Goal: Task Accomplishment & Management: Manage account settings

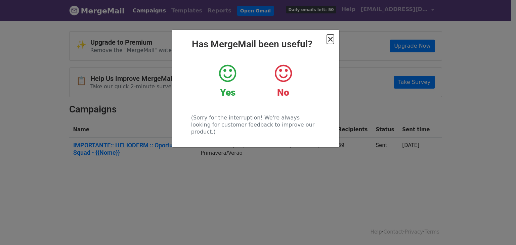
click at [330, 39] on span "×" at bounding box center [330, 39] width 7 height 9
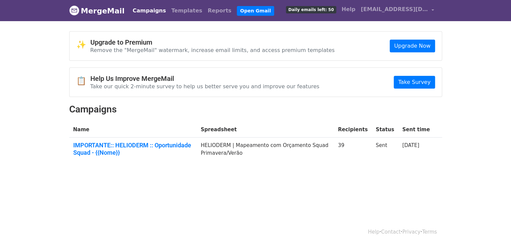
click at [234, 151] on td "HELIODERM | Mapeamento com Orçamento Squad Primavera/Verão" at bounding box center [264, 151] width 137 height 26
click at [153, 151] on link "IMPORTANTE:: HELIODERM :: Oportunidade Squad - {{Nome}}" at bounding box center [133, 149] width 120 height 14
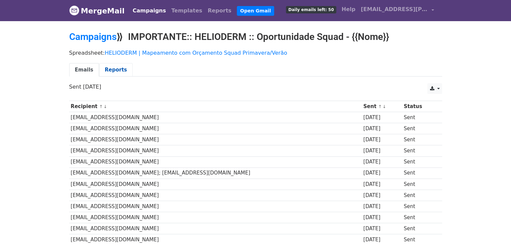
click at [113, 71] on link "Reports" at bounding box center [116, 70] width 34 height 14
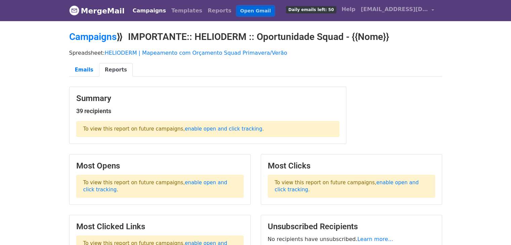
click at [237, 11] on link "Open Gmail" at bounding box center [255, 11] width 37 height 10
click at [100, 37] on link "Campaigns" at bounding box center [92, 36] width 47 height 11
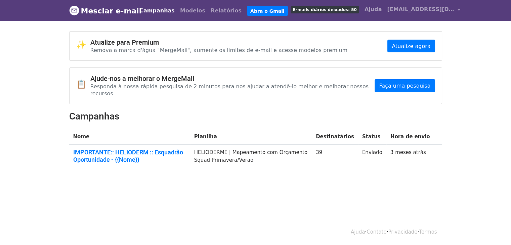
click at [226, 112] on h2 "Campanhas" at bounding box center [255, 116] width 373 height 11
click at [87, 9] on font "Mesclar e-mail" at bounding box center [111, 11] width 61 height 8
drag, startPoint x: 259, startPoint y: 149, endPoint x: 417, endPoint y: 148, distance: 158.5
click at [417, 148] on tr "IMPORTANTE:: HELIODERM :: Esquadrão Oportunidade - {{Nome}} HELIODERME | Mapeam…" at bounding box center [255, 158] width 373 height 26
click at [417, 148] on td "3 meses atrás" at bounding box center [410, 158] width 48 height 26
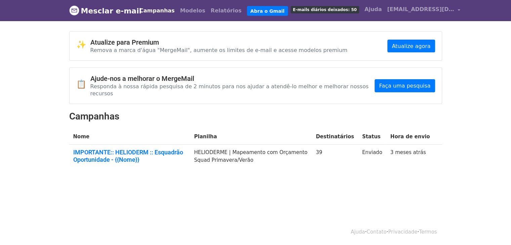
click at [234, 115] on div "✨ Atualize para Premium Remova a marca d'água "MergeMail", aumente os limites d…" at bounding box center [255, 103] width 383 height 144
click at [209, 191] on body "Mesclar e-mail Campanhas Modelos Relatórios Abra o Gmail E-mails diários deixad…" at bounding box center [255, 101] width 511 height 202
